Goal: Task Accomplishment & Management: Use online tool/utility

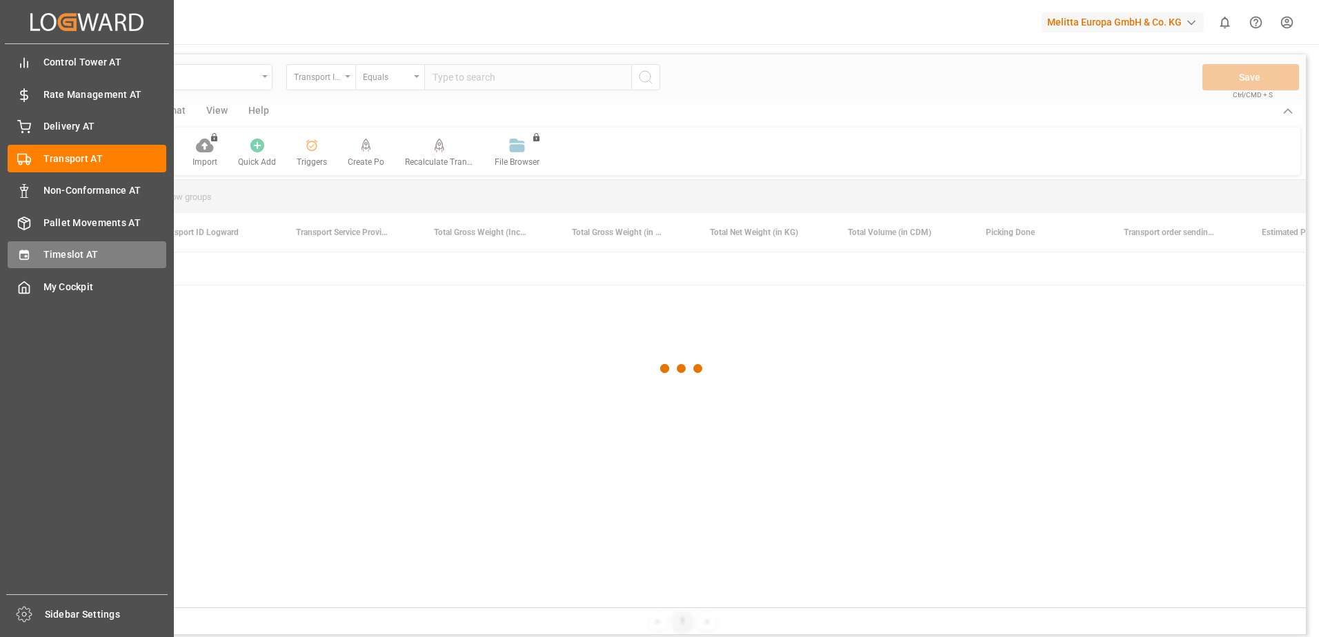
click at [39, 259] on div "Timeslot AT Timeslot AT" at bounding box center [87, 254] width 159 height 27
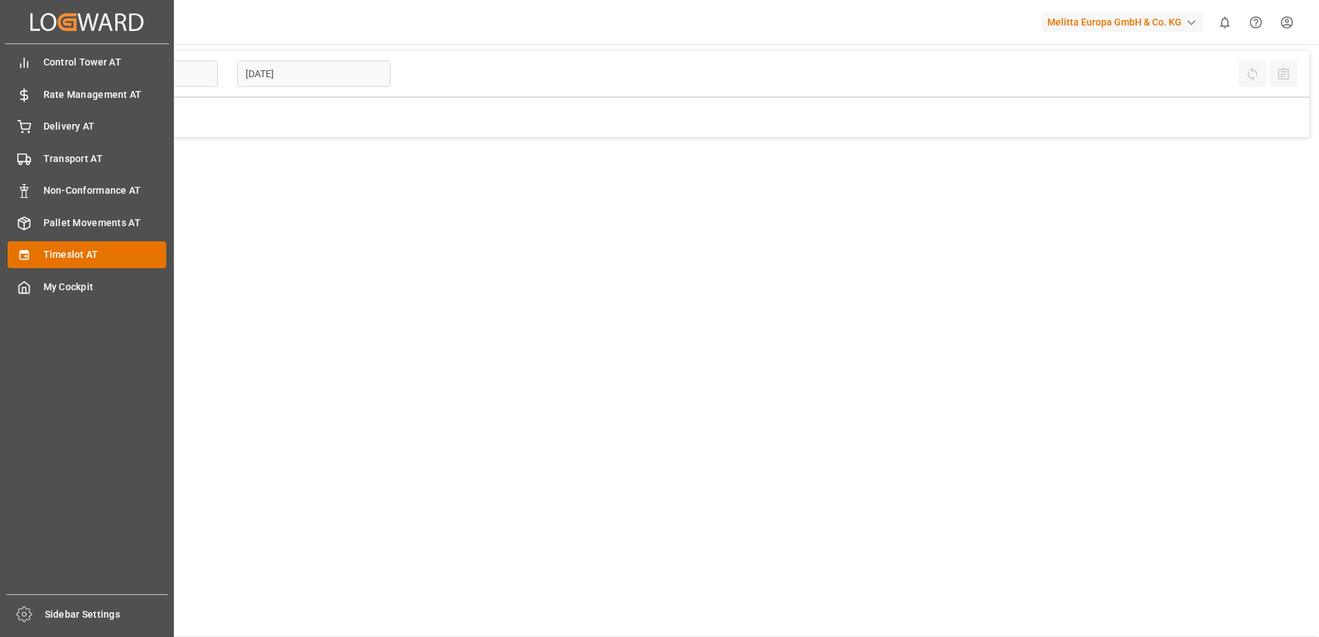
type input "Inbound AT"
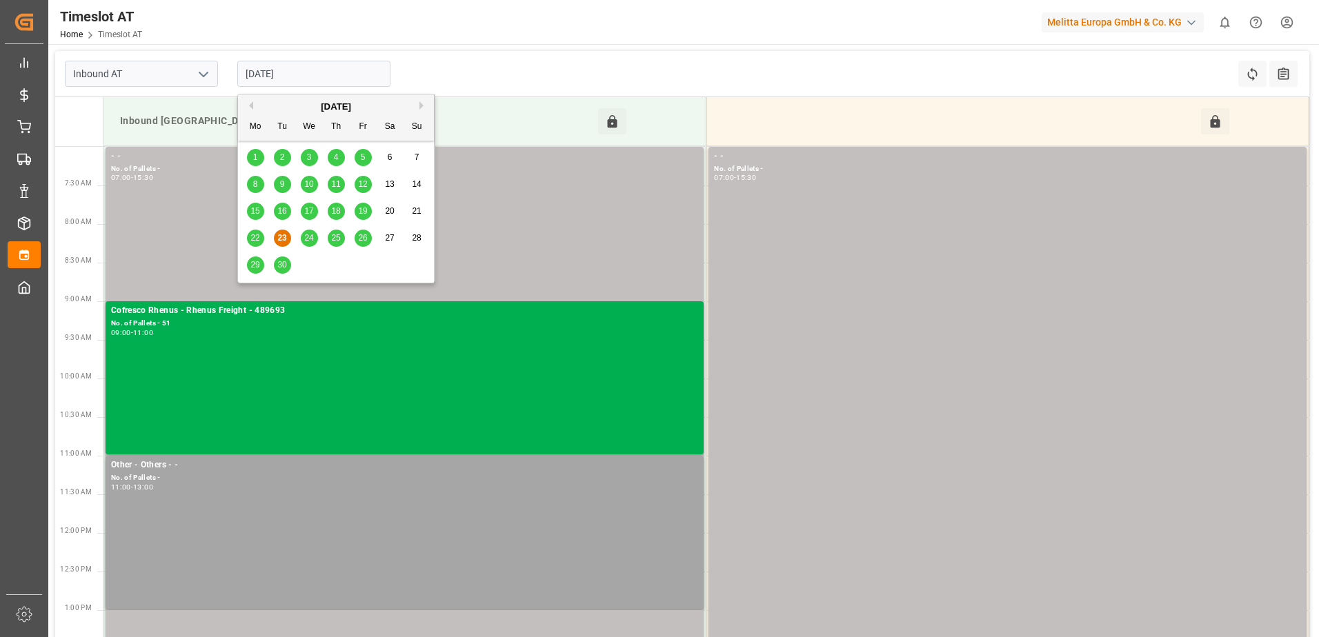
click at [277, 74] on input "[DATE]" at bounding box center [313, 74] width 153 height 26
click at [310, 235] on span "24" at bounding box center [308, 238] width 9 height 10
type input "[DATE]"
